Goal: Task Accomplishment & Management: Manage account settings

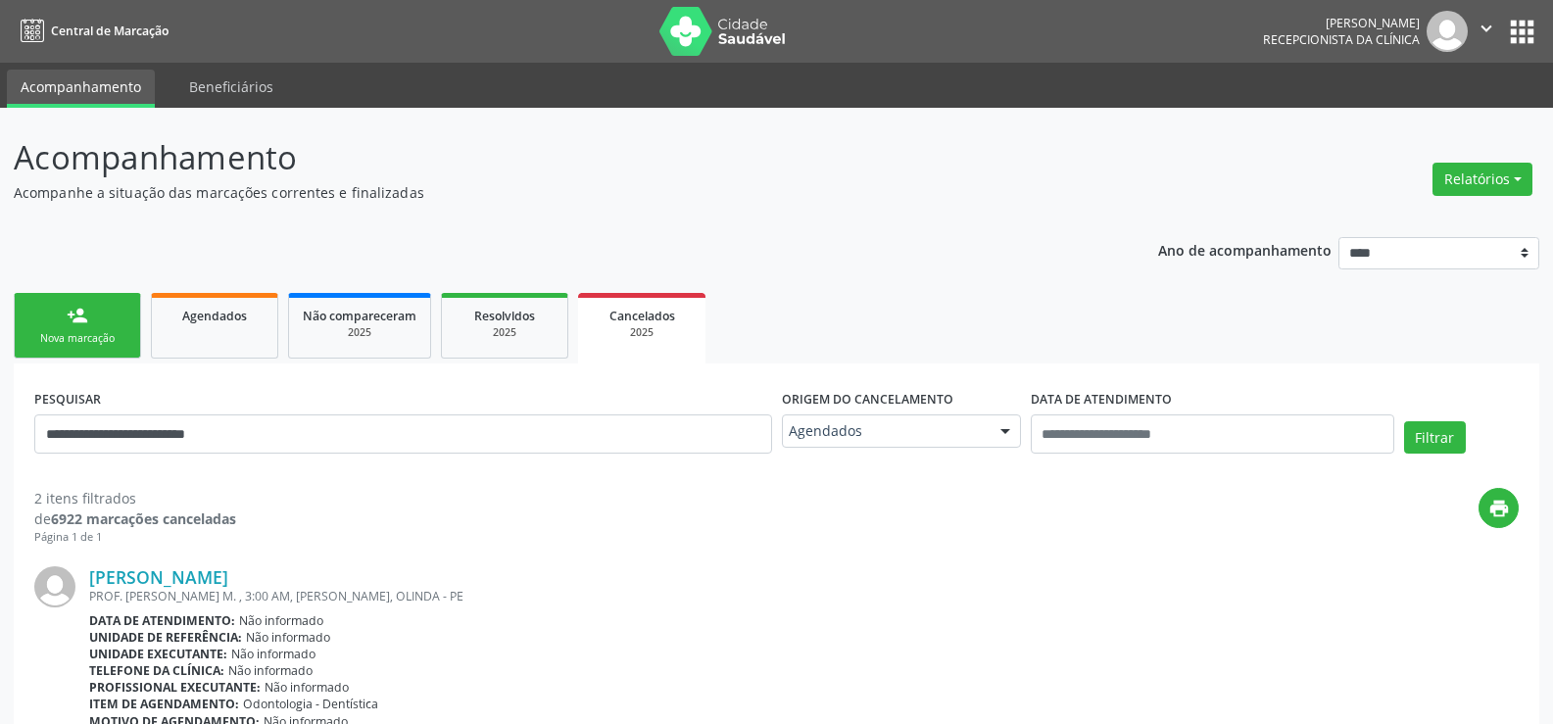
click at [93, 315] on link "person_add Nova marcação" at bounding box center [77, 326] width 127 height 66
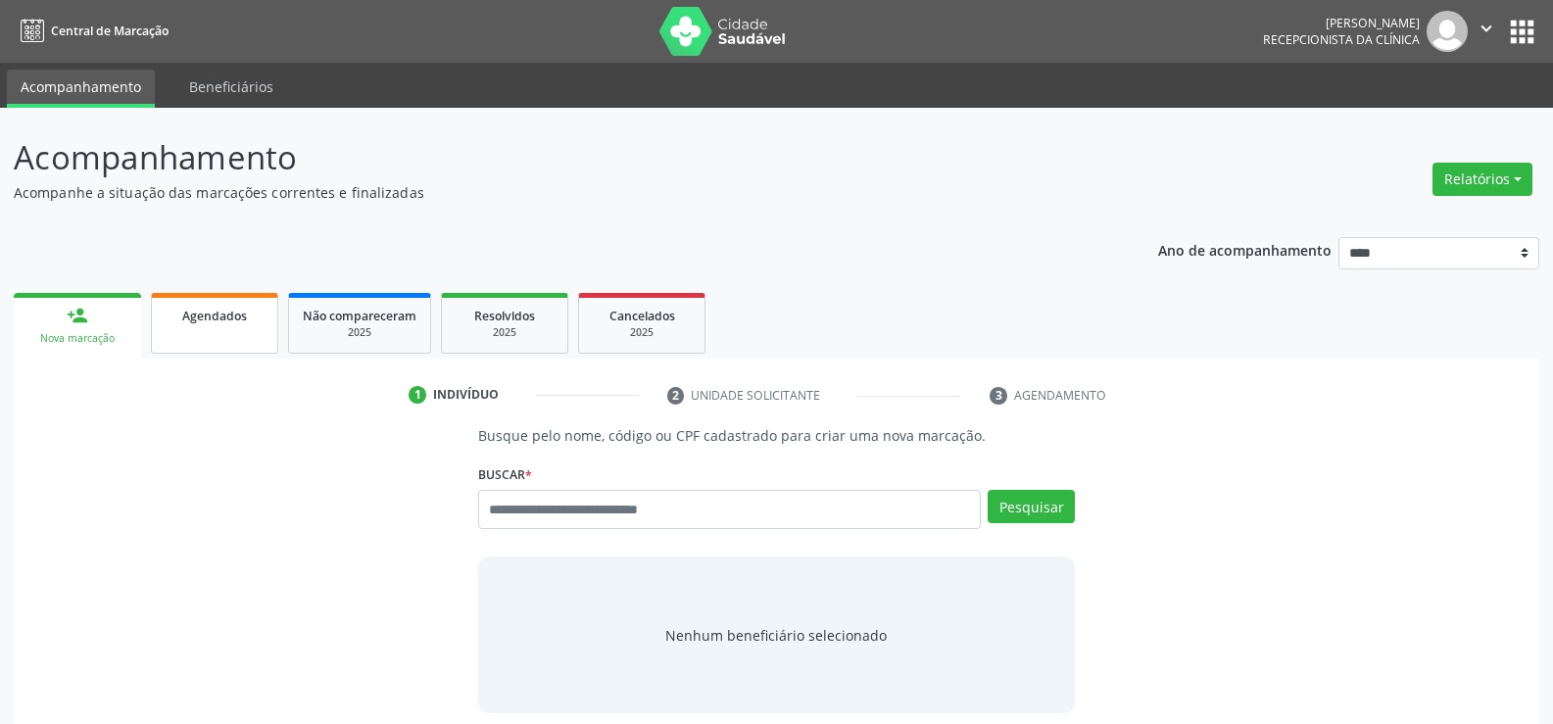
click at [241, 318] on span "Agendados" at bounding box center [214, 316] width 65 height 17
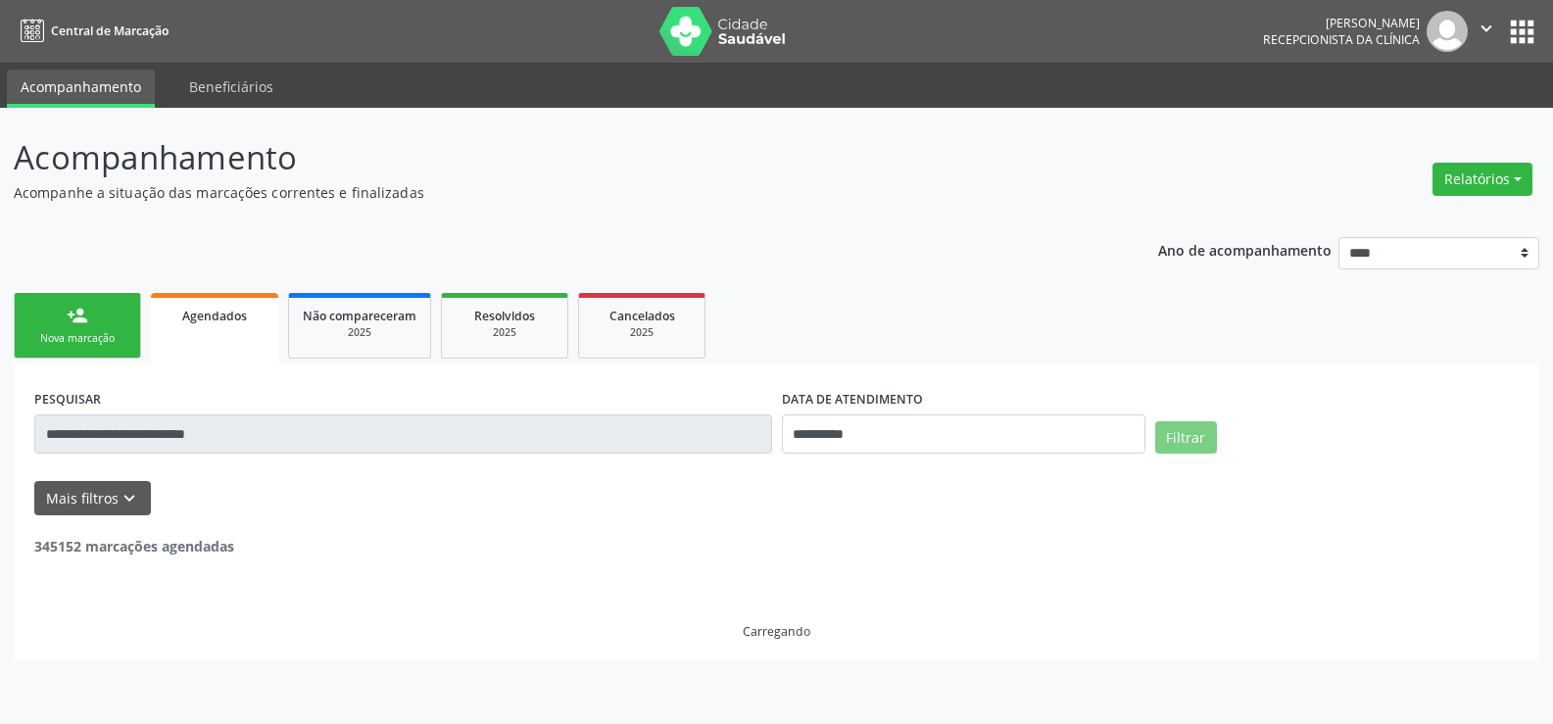
click at [258, 433] on input "**********" at bounding box center [403, 434] width 738 height 39
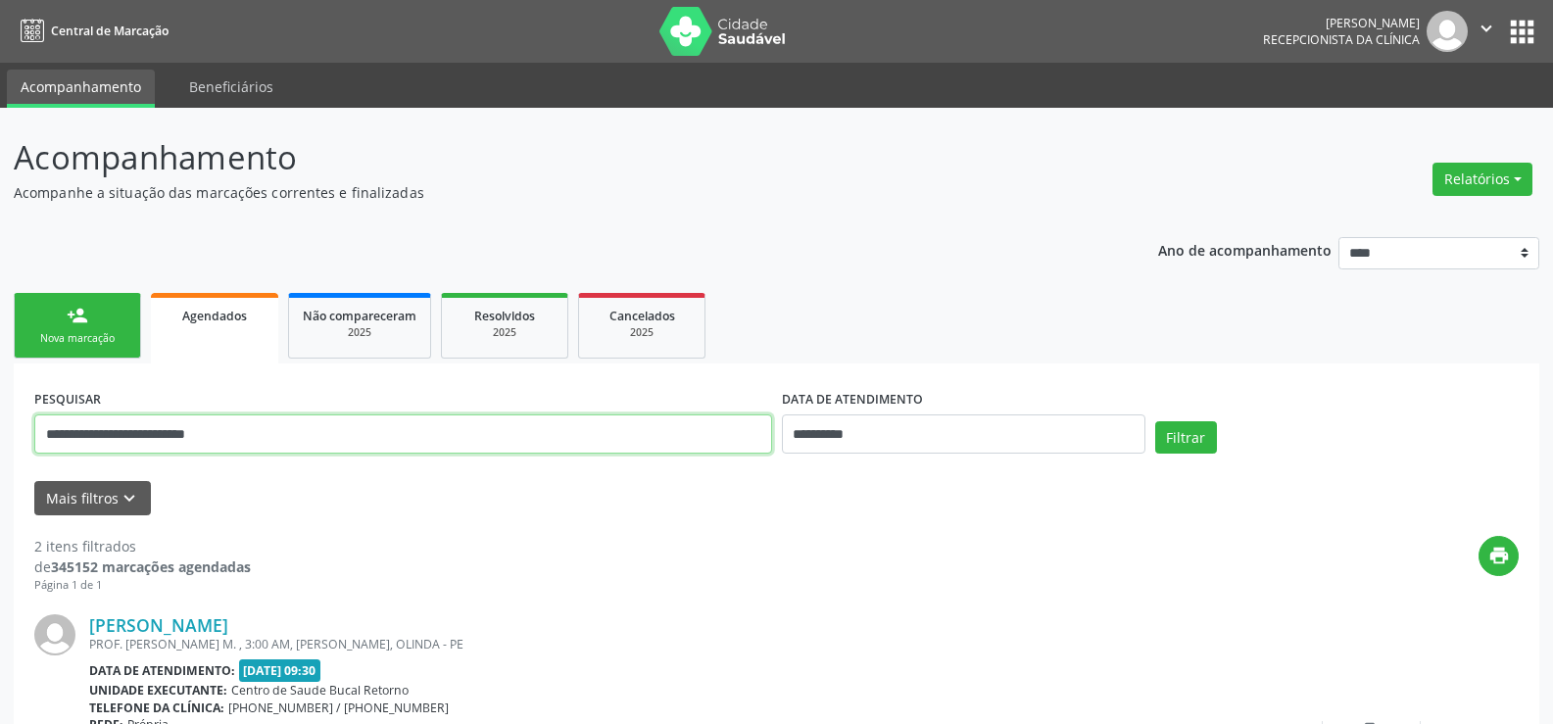
drag, startPoint x: 272, startPoint y: 437, endPoint x: 0, endPoint y: 438, distance: 272.4
click at [0, 438] on div "**********" at bounding box center [776, 666] width 1553 height 1117
type input "**********"
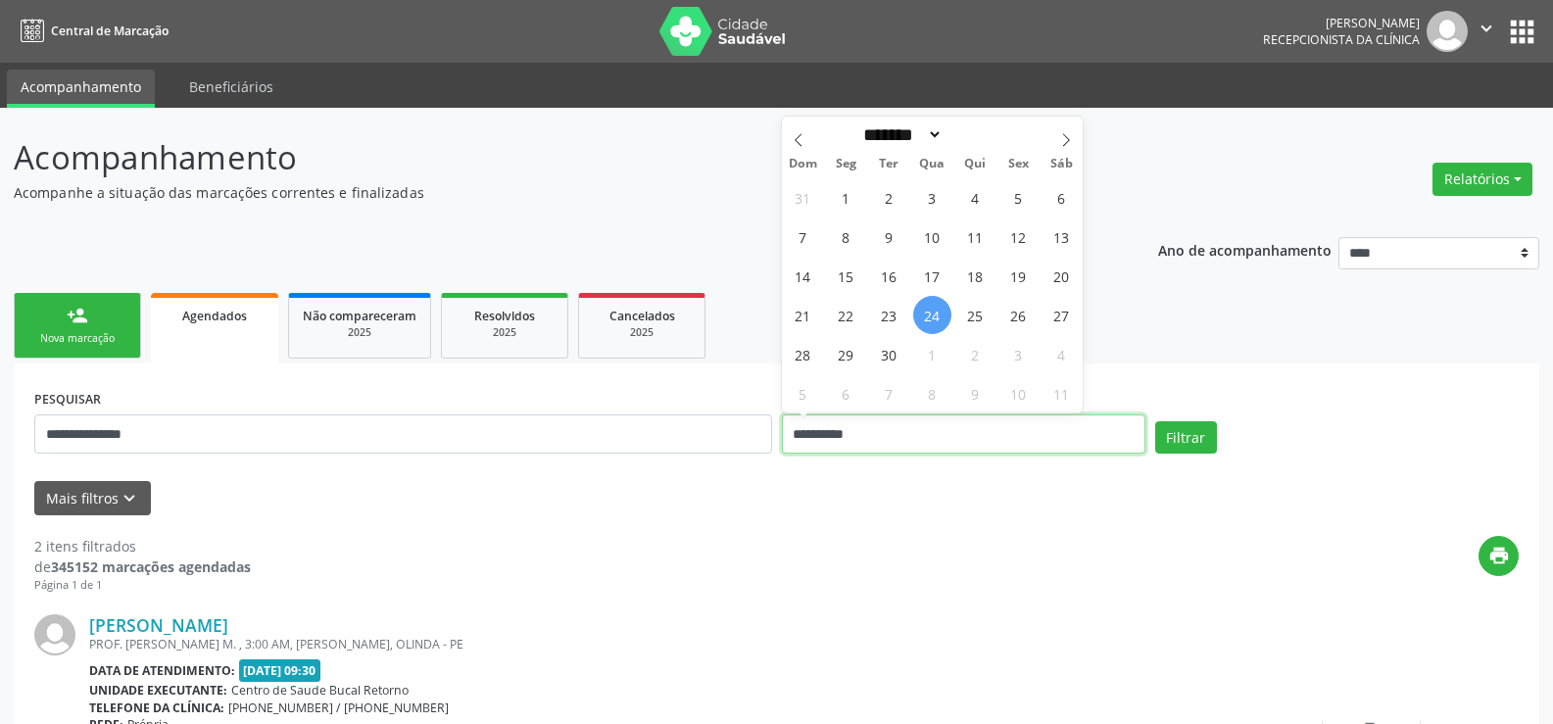
click at [1155, 421] on button "Filtrar" at bounding box center [1186, 437] width 62 height 33
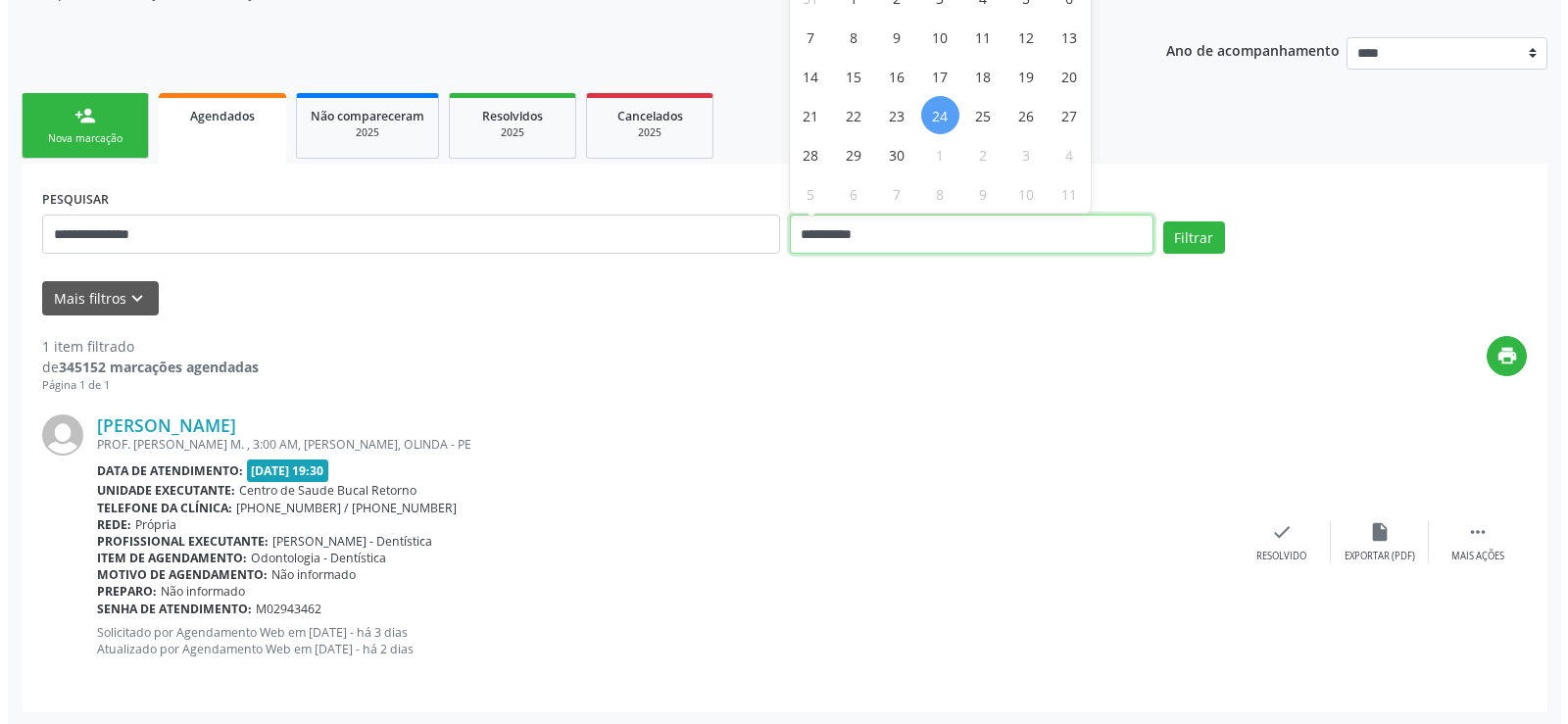
scroll to position [202, 0]
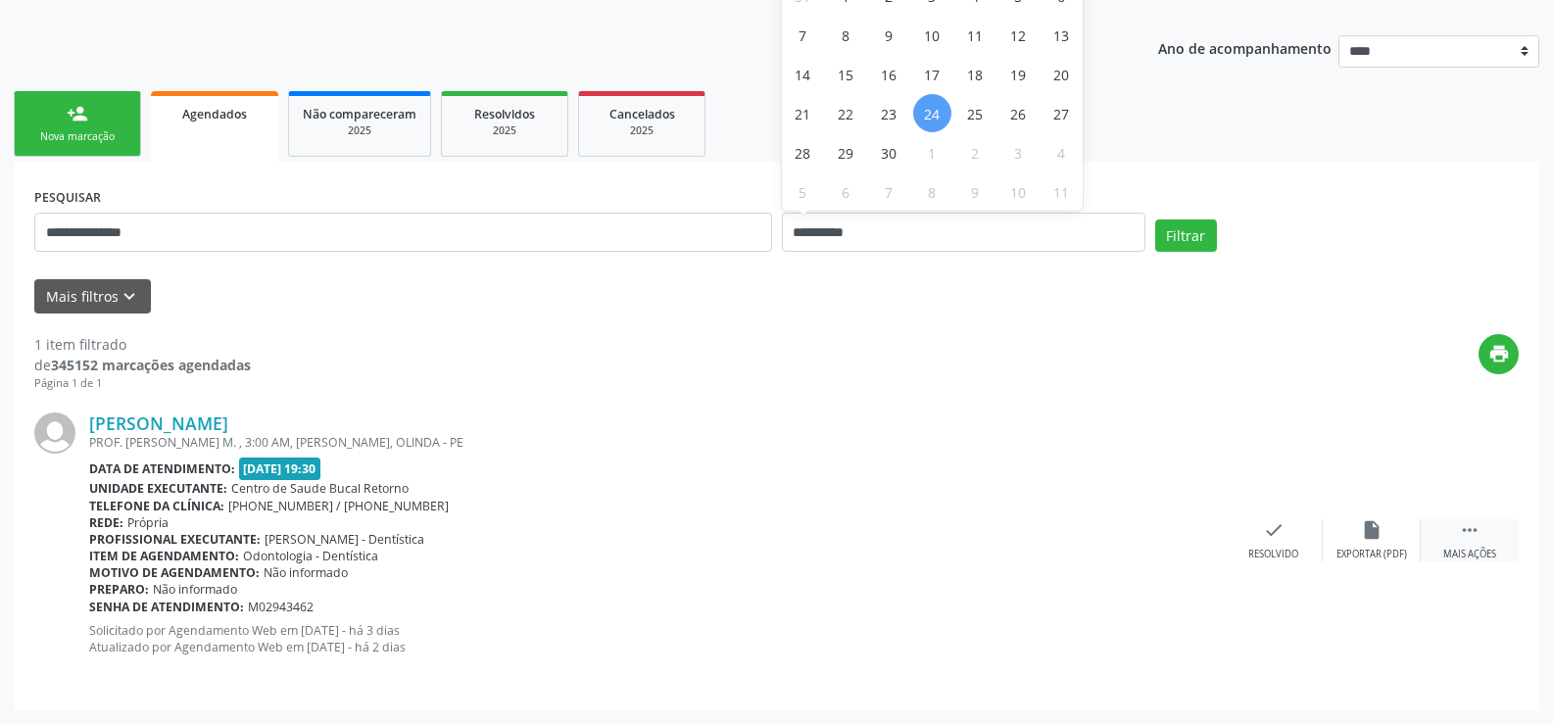
click at [1477, 537] on icon "" at bounding box center [1470, 530] width 22 height 22
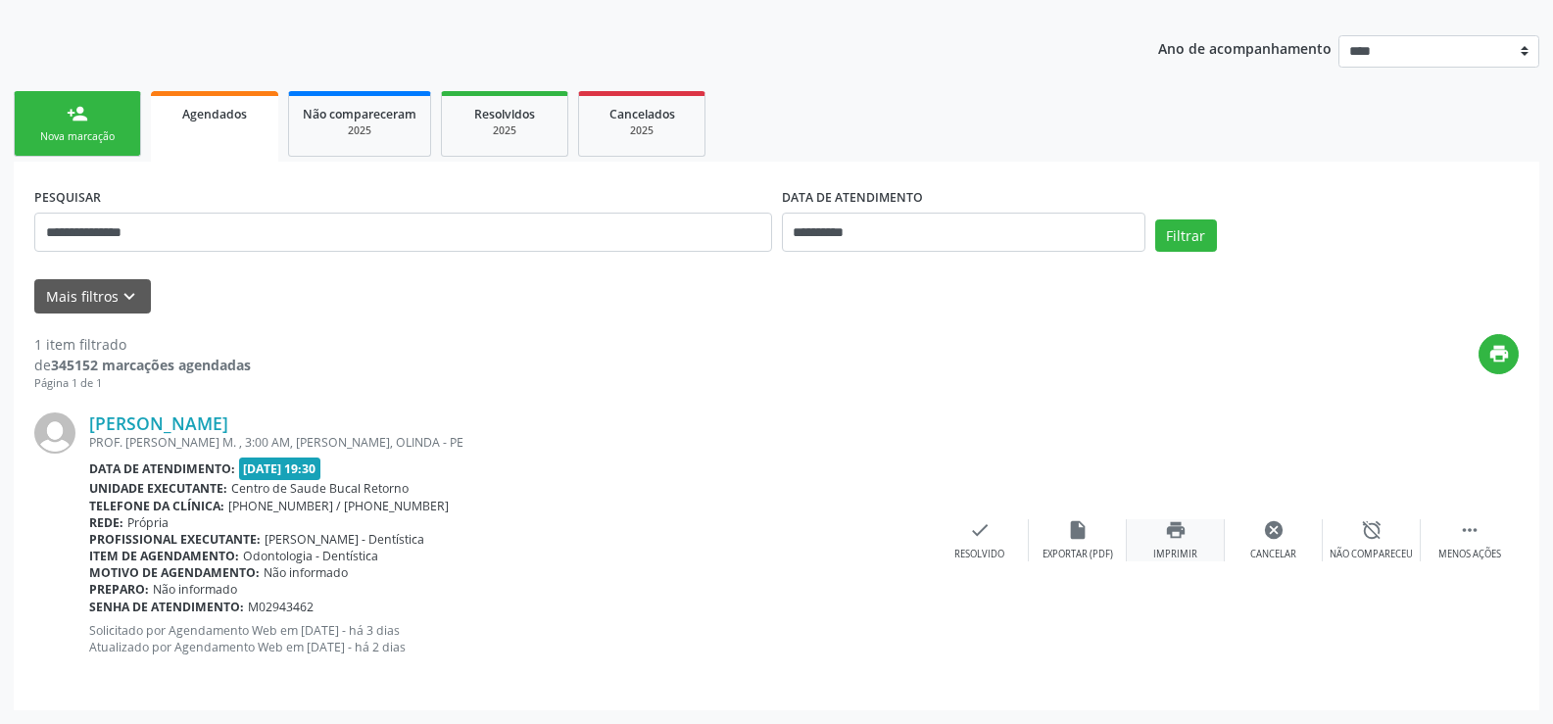
click at [1178, 530] on icon "print" at bounding box center [1176, 530] width 22 height 22
click at [1269, 529] on icon "cancel" at bounding box center [1274, 530] width 22 height 22
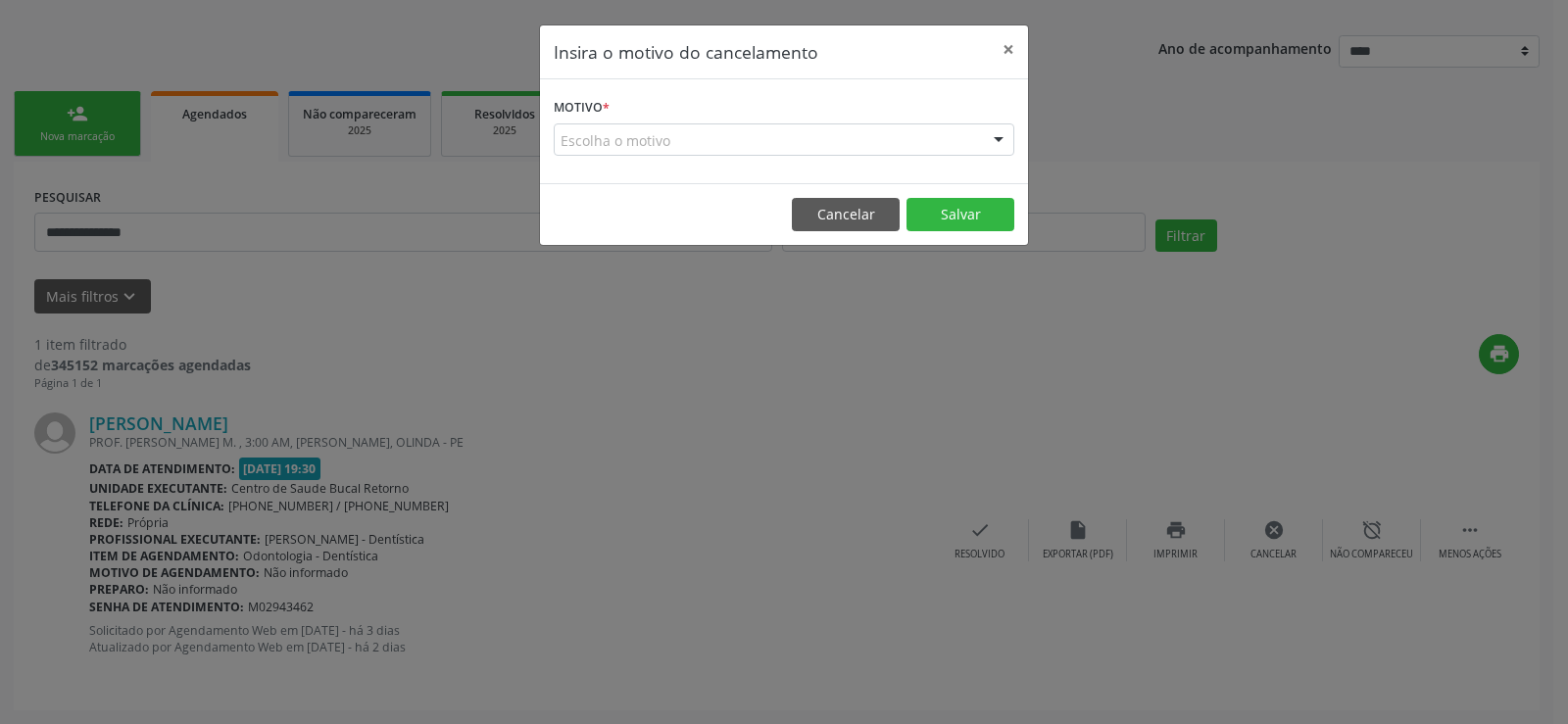
click at [575, 126] on div "Escolha o motivo" at bounding box center [784, 139] width 461 height 33
click at [590, 148] on div "Escolha o motivo" at bounding box center [784, 139] width 461 height 33
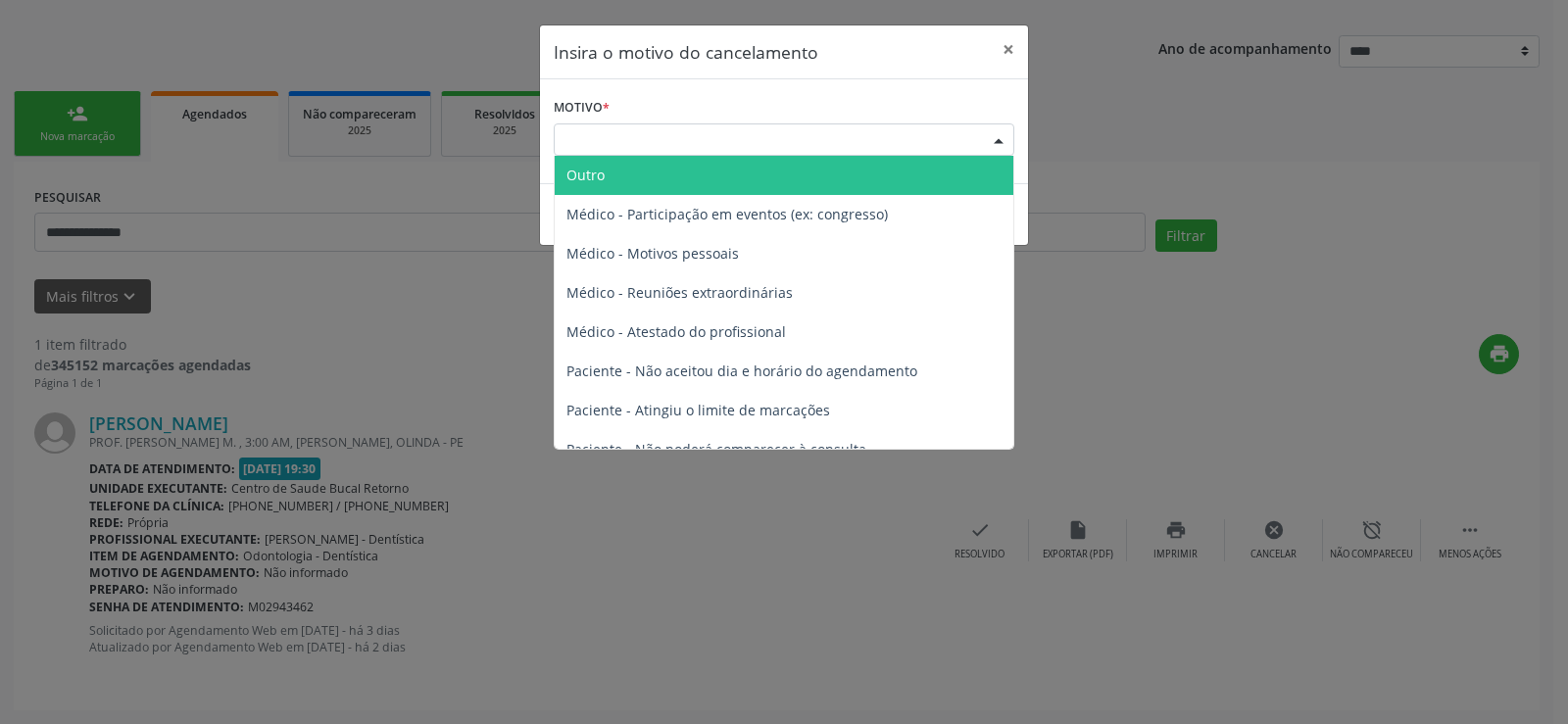
click at [603, 184] on span "Outro" at bounding box center [585, 175] width 38 height 19
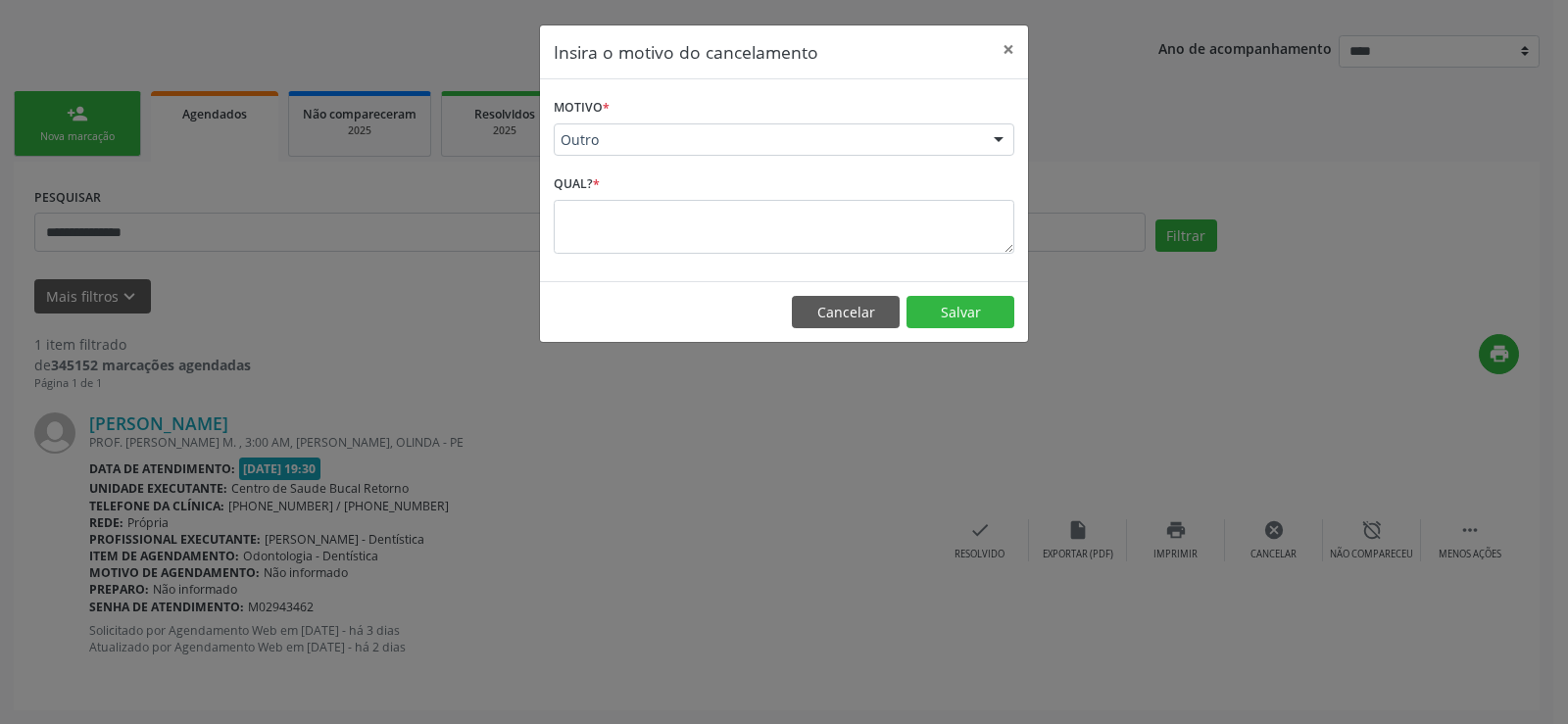
click at [657, 248] on textarea at bounding box center [784, 227] width 461 height 54
click at [648, 221] on textarea at bounding box center [784, 227] width 461 height 54
click at [697, 245] on textarea at bounding box center [784, 227] width 461 height 54
click at [697, 227] on textarea at bounding box center [784, 227] width 461 height 54
click at [652, 216] on textarea at bounding box center [784, 227] width 461 height 54
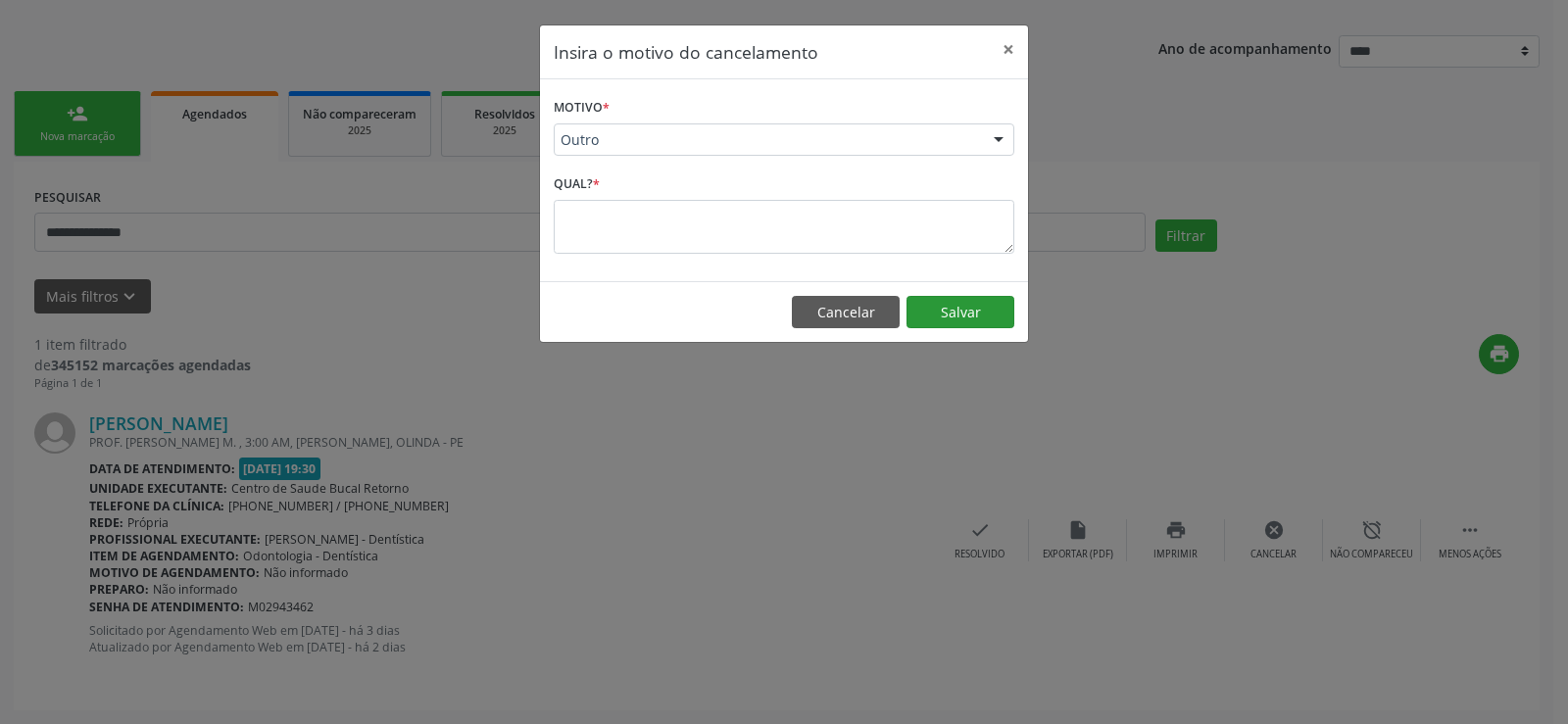
click at [959, 312] on button "Salvar" at bounding box center [960, 312] width 108 height 33
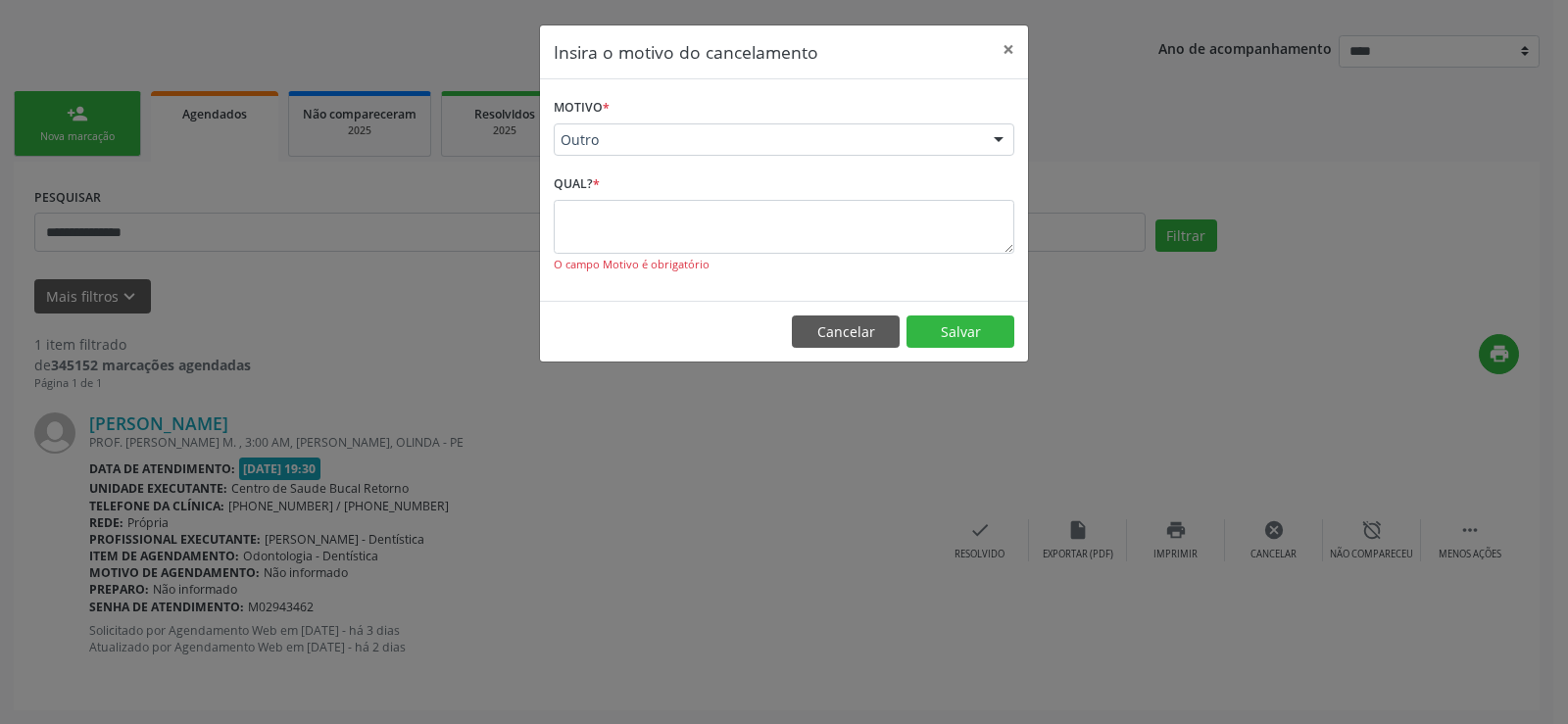
click at [619, 221] on textarea at bounding box center [784, 227] width 461 height 54
drag, startPoint x: 994, startPoint y: 48, endPoint x: 1005, endPoint y: 52, distance: 12.4
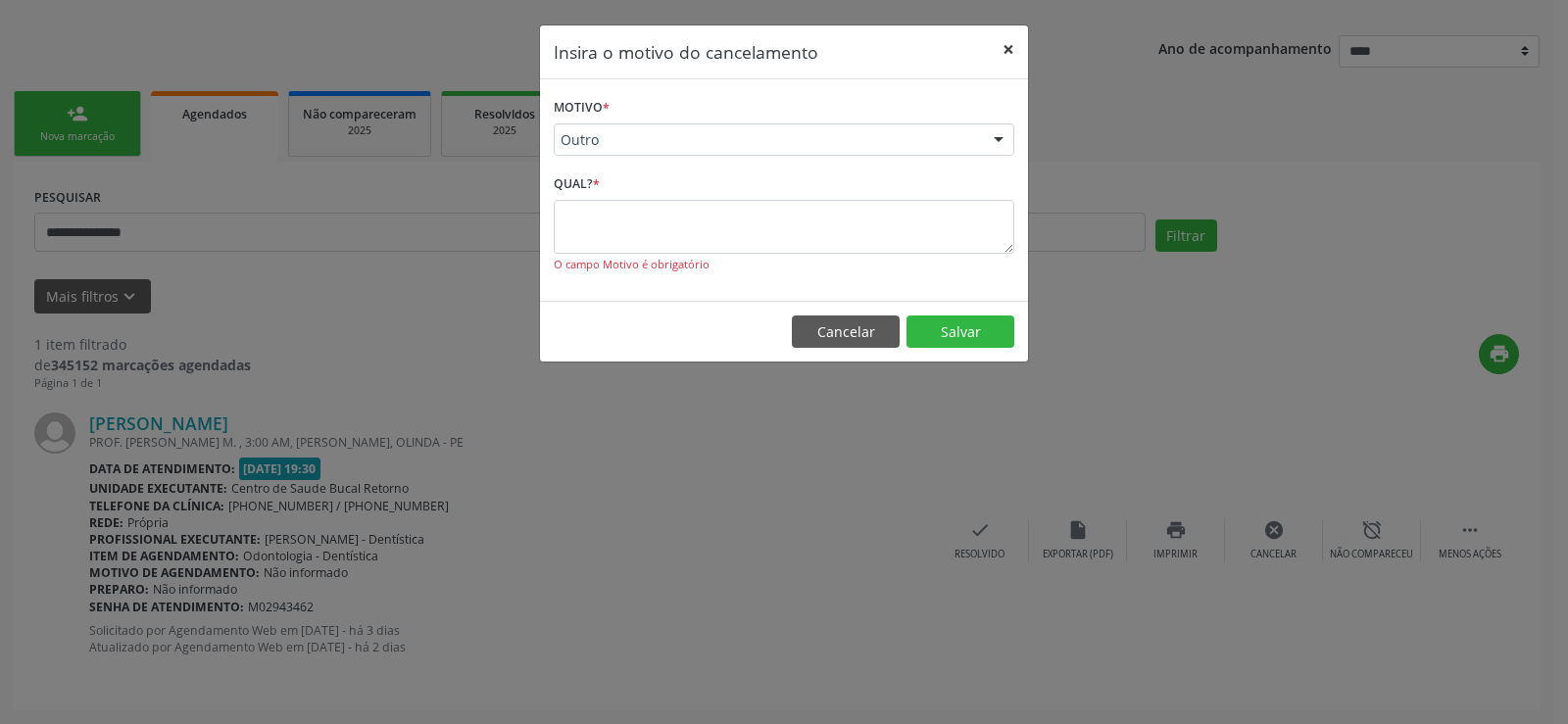
click at [1001, 51] on button "×" at bounding box center [1008, 49] width 39 height 48
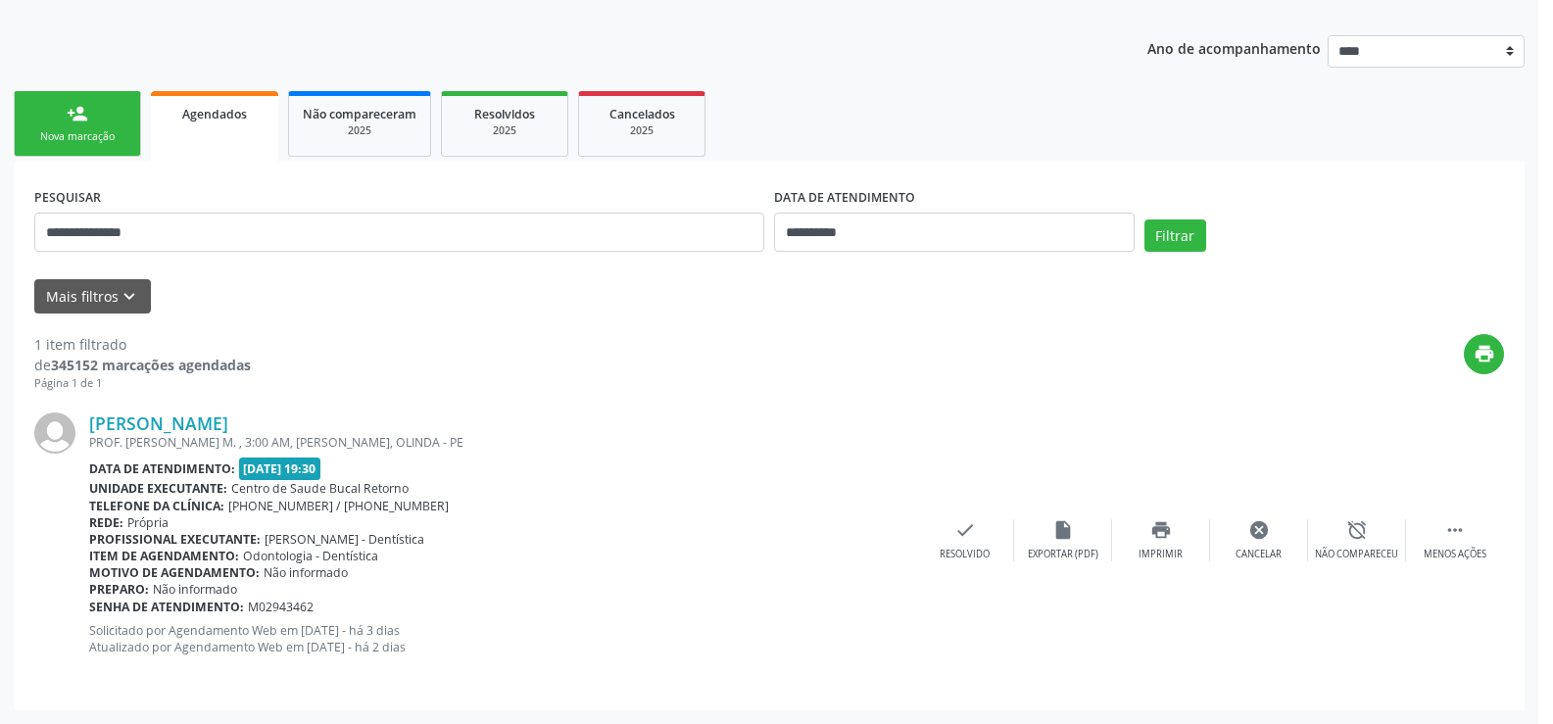
click at [1006, 52] on div "**********" at bounding box center [769, 366] width 1511 height 689
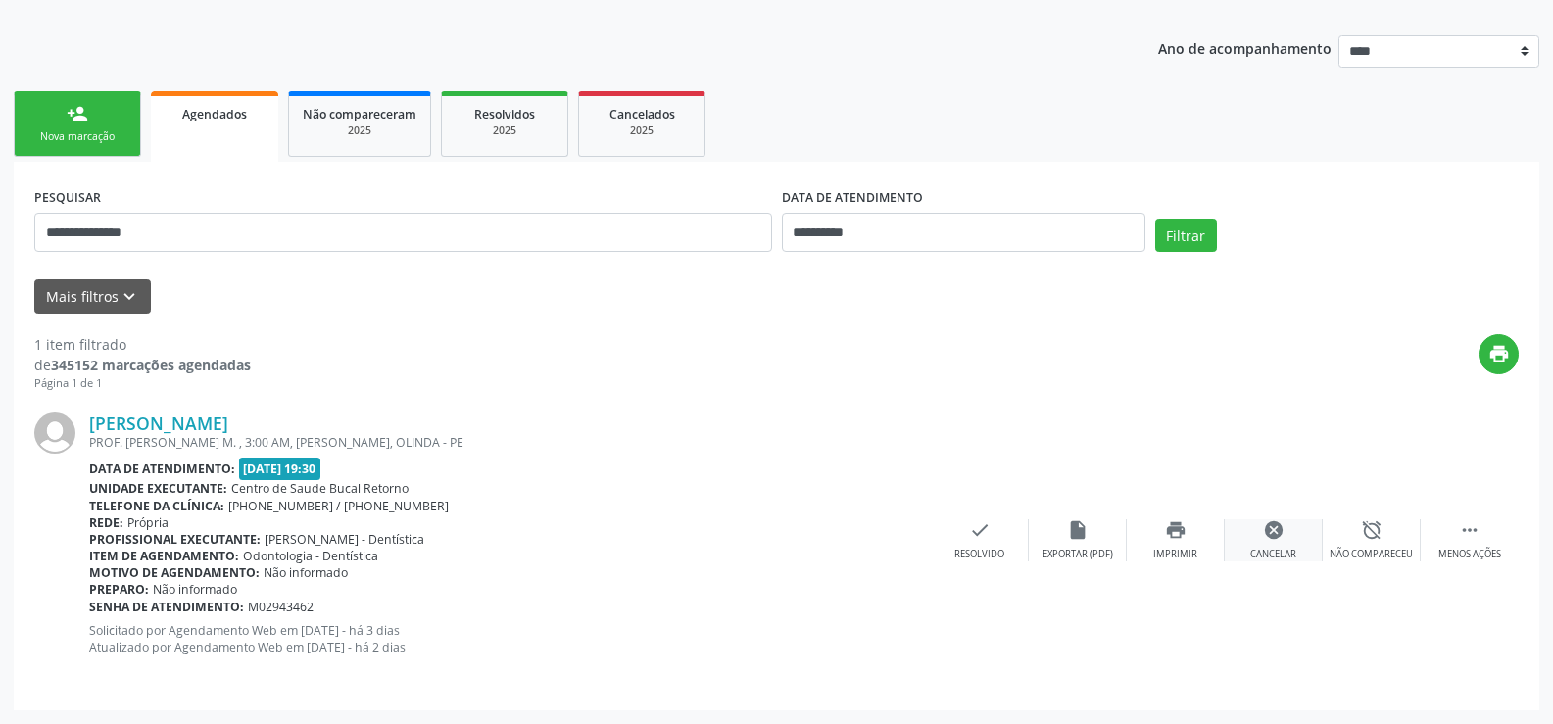
click at [1288, 539] on div "cancel Cancelar" at bounding box center [1274, 540] width 98 height 42
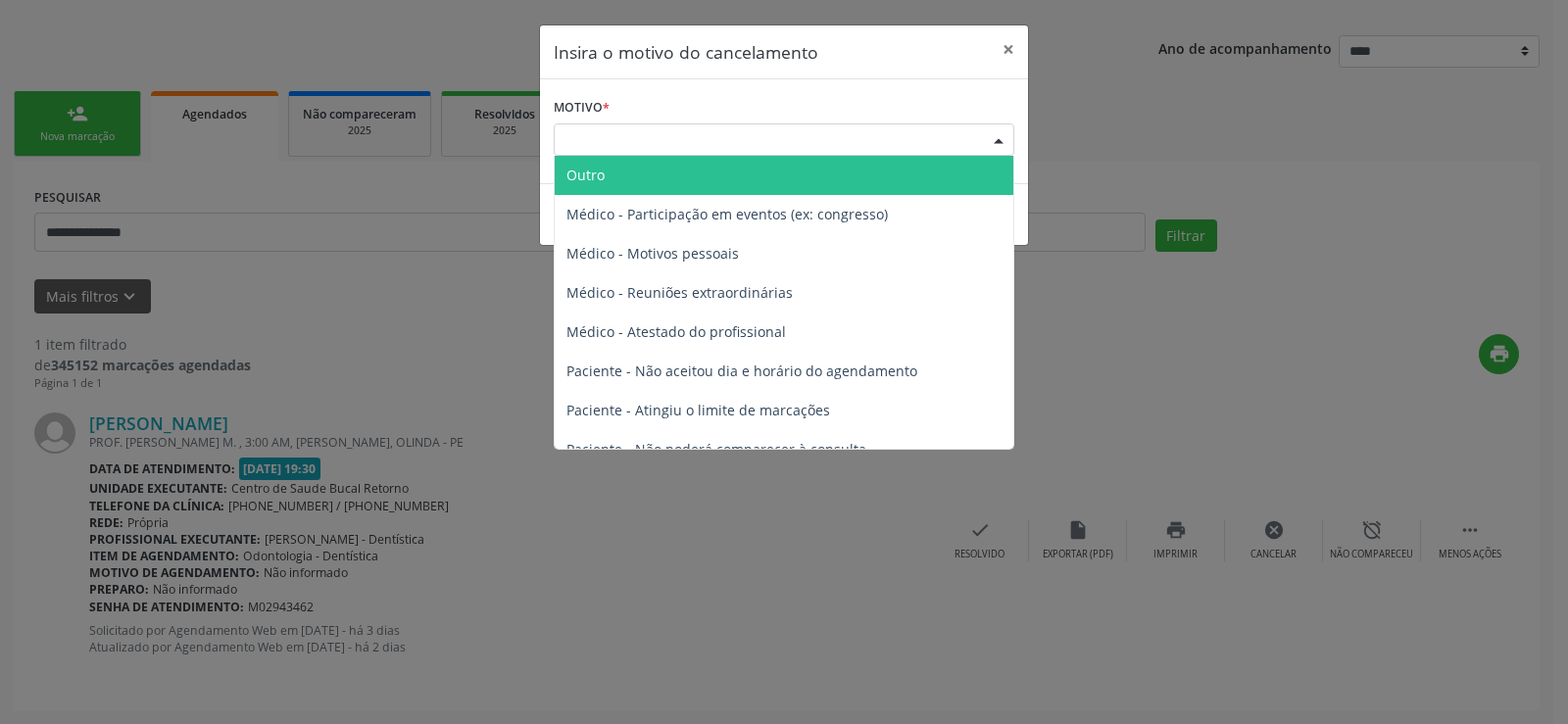
click at [584, 144] on div "Escolha o motivo" at bounding box center [784, 139] width 461 height 33
click at [586, 184] on span "Outro" at bounding box center [585, 175] width 38 height 19
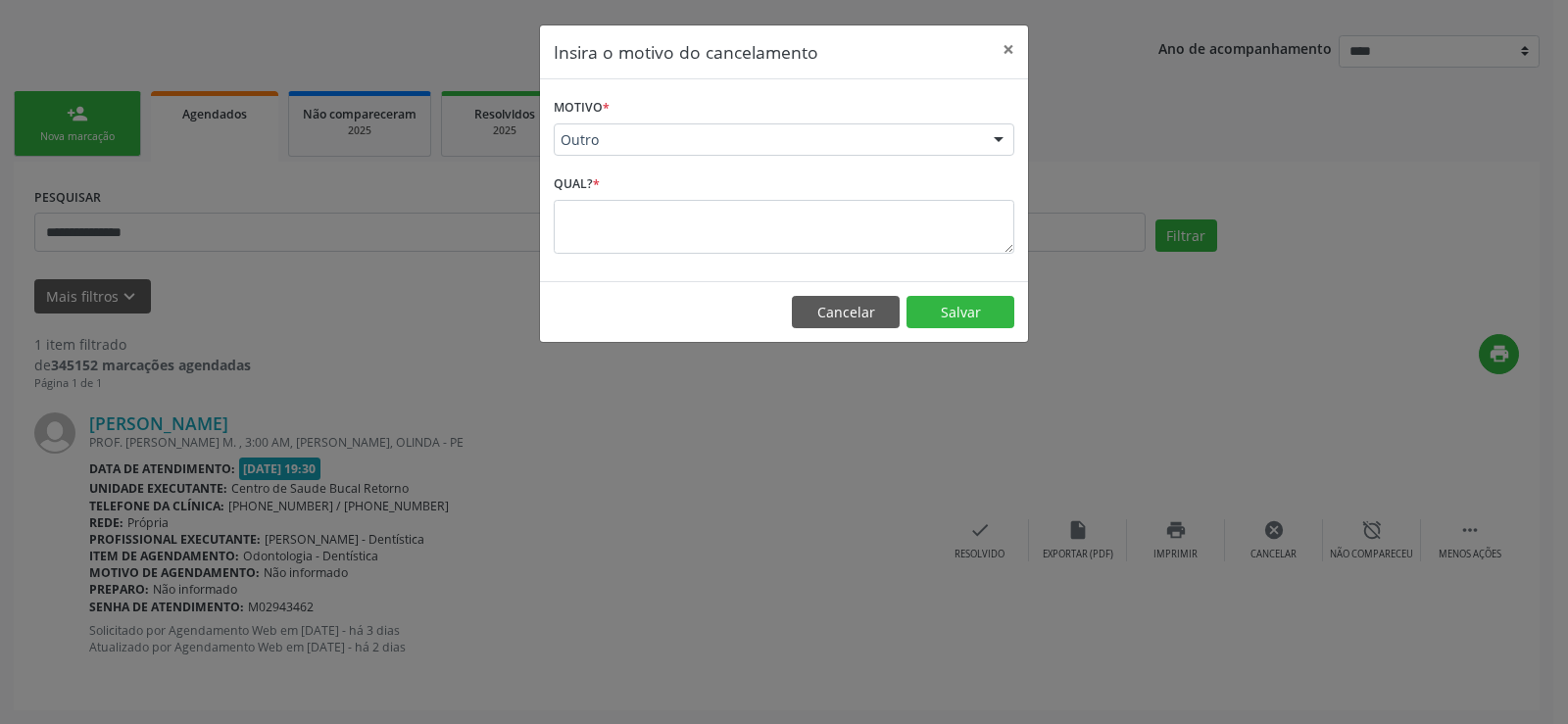
click at [582, 219] on textarea at bounding box center [784, 227] width 461 height 54
click at [697, 142] on span "Outro" at bounding box center [768, 140] width 414 height 20
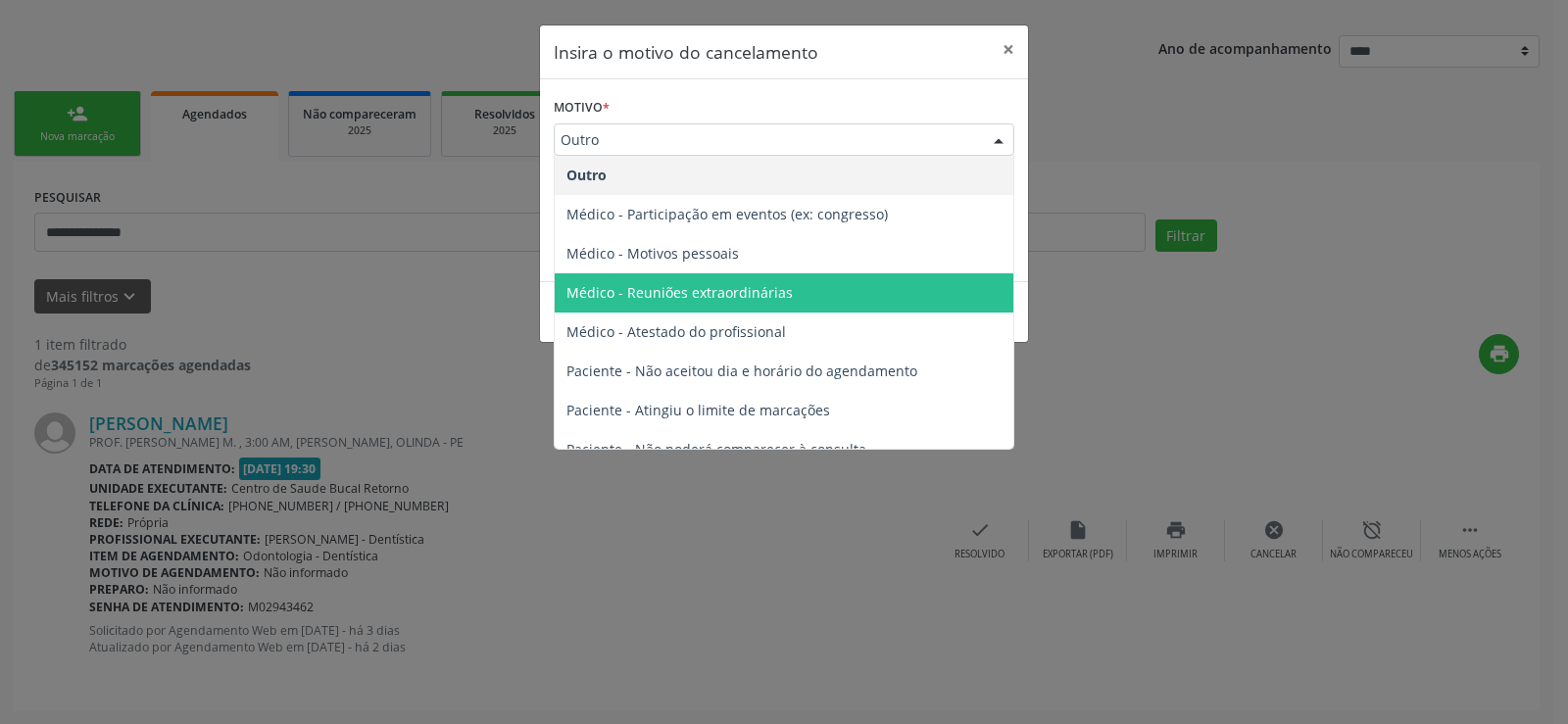
scroll to position [98, 0]
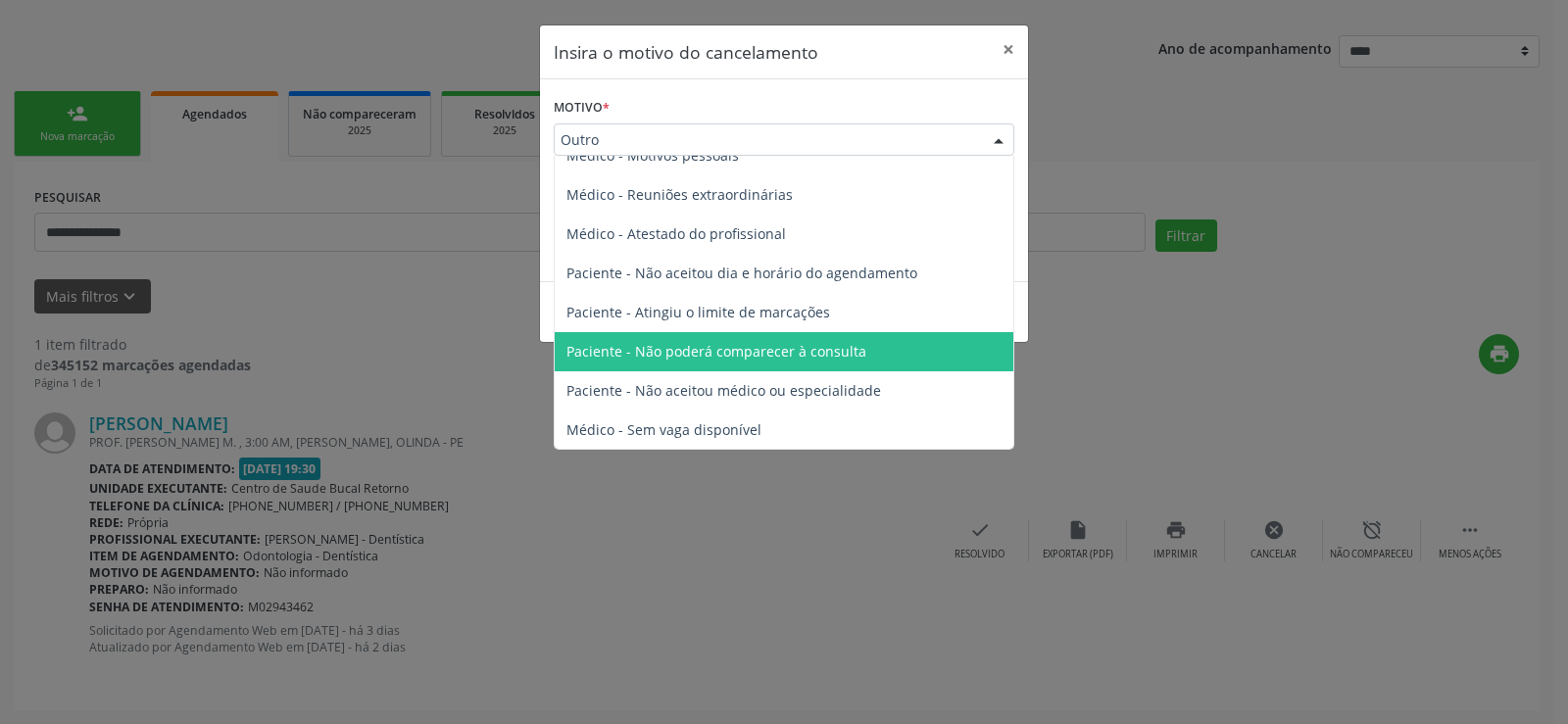
click at [704, 357] on span "Paciente - Não poderá comparecer à consulta" at bounding box center [716, 351] width 300 height 19
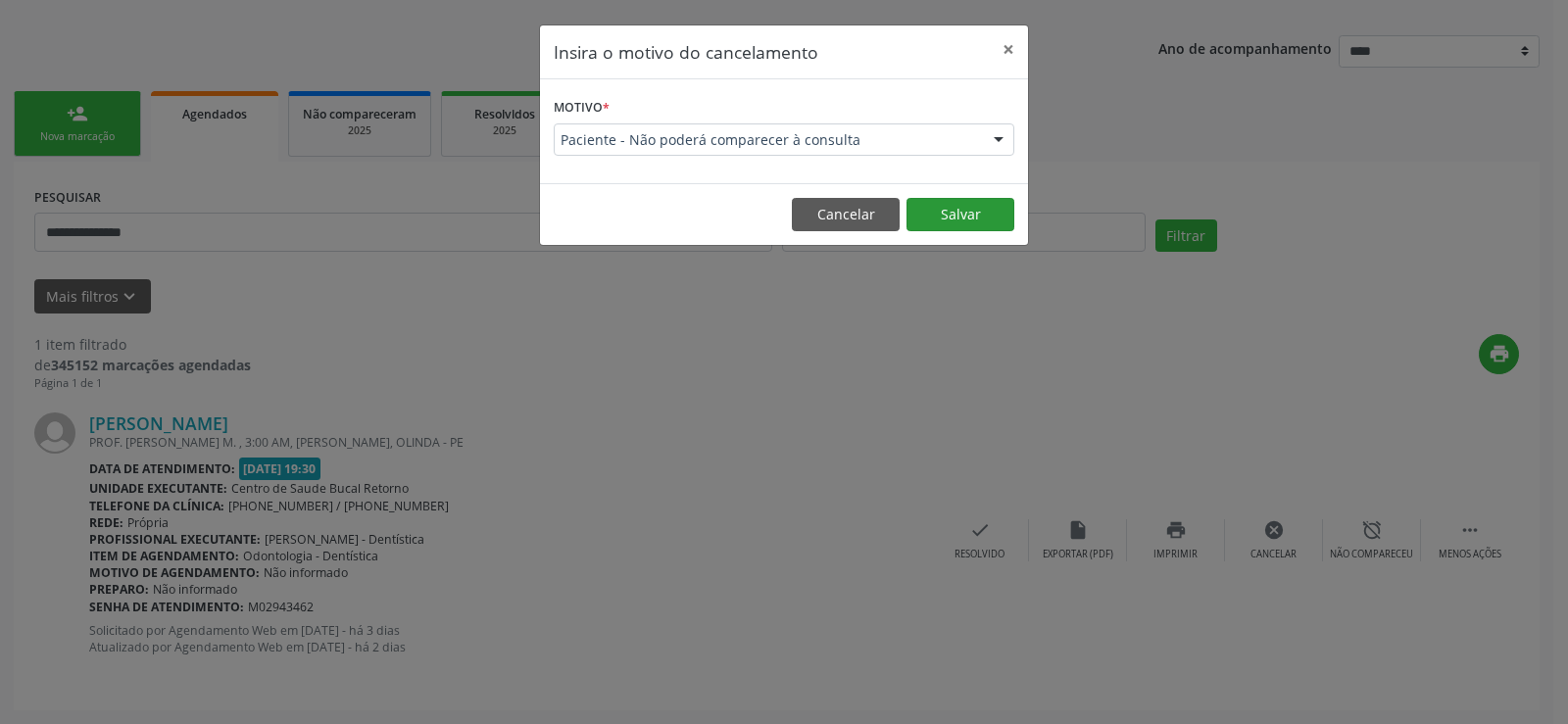
click at [973, 223] on button "Salvar" at bounding box center [960, 214] width 108 height 33
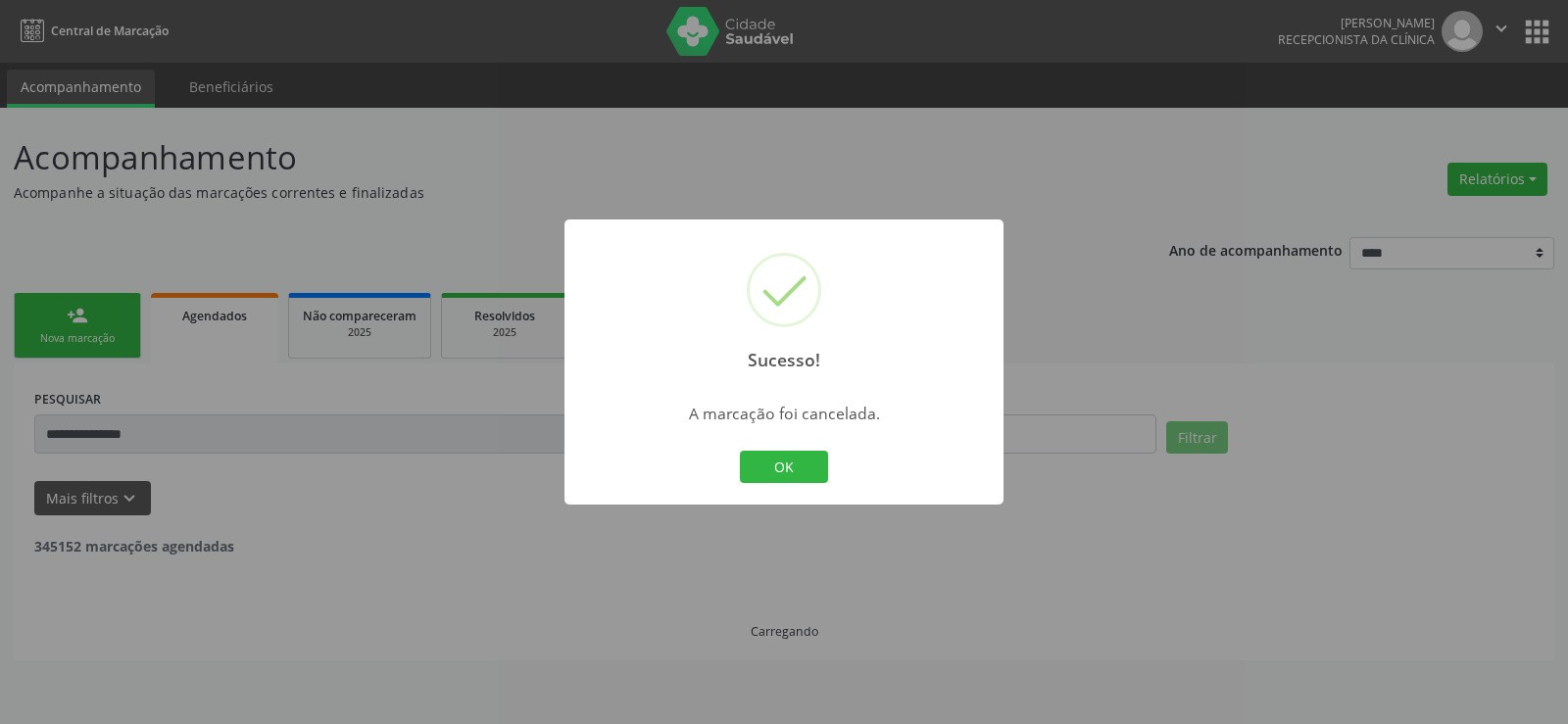
scroll to position [0, 0]
click at [791, 479] on button "OK" at bounding box center [784, 467] width 88 height 33
